Goal: Information Seeking & Learning: Understand process/instructions

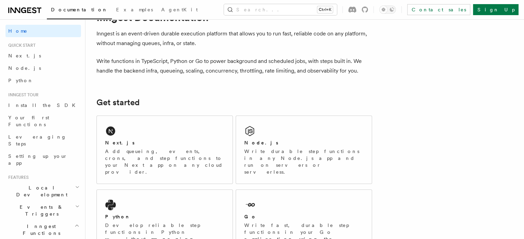
scroll to position [28, 0]
click at [20, 67] on span "Node.js" at bounding box center [24, 68] width 33 height 6
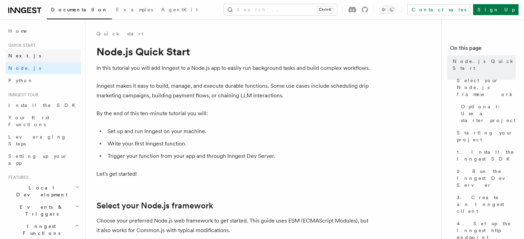
click at [23, 54] on span "Next.js" at bounding box center [24, 56] width 33 height 6
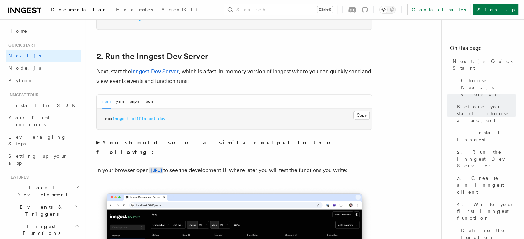
scroll to position [507, 0]
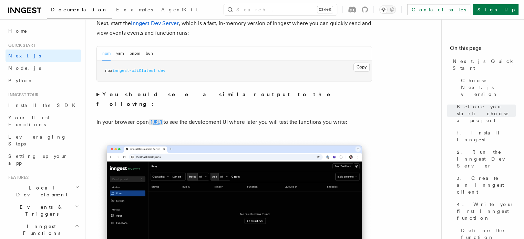
click at [163, 119] on code "[URL]" at bounding box center [156, 122] width 14 height 6
drag, startPoint x: 204, startPoint y: 111, endPoint x: 150, endPoint y: 110, distance: 54.1
click at [150, 117] on p "In your browser open [URL] to see the development UI where later you will test …" at bounding box center [233, 122] width 275 height 10
copy code "[URL]"
